Goal: Information Seeking & Learning: Learn about a topic

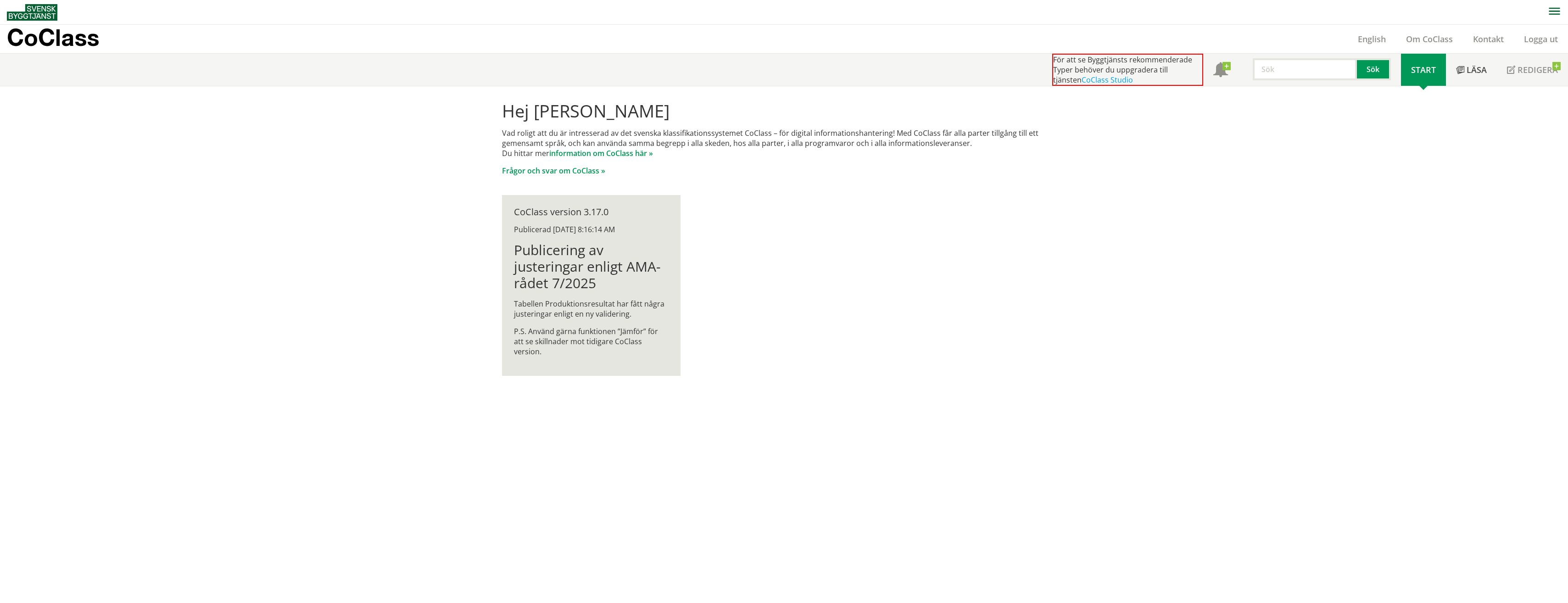
click at [1427, 70] on span "Start" at bounding box center [1423, 70] width 25 height 11
click at [612, 153] on link "information om CoClass här »" at bounding box center [601, 153] width 103 height 10
